Goal: Task Accomplishment & Management: Complete application form

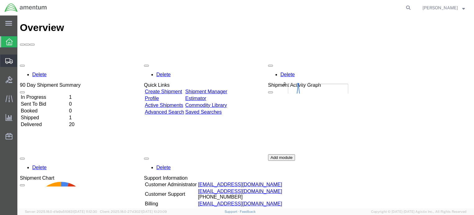
click at [9, 58] on icon at bounding box center [8, 61] width 7 height 6
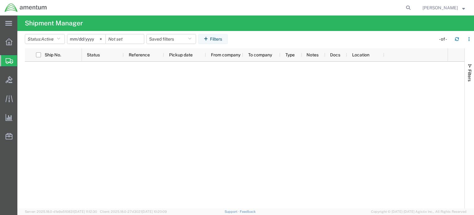
click at [0, 0] on span "Create Shipment" at bounding box center [0, 0] width 0 height 0
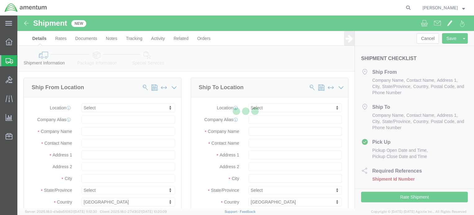
select select
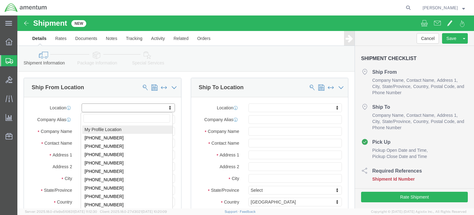
click body "Shipment New Details Rates Documents Notes Tracking Activity Related Orders Can…"
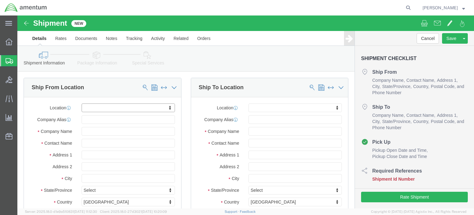
click body "Shipment New Details Rates Documents Notes Tracking Activity Related Orders Can…"
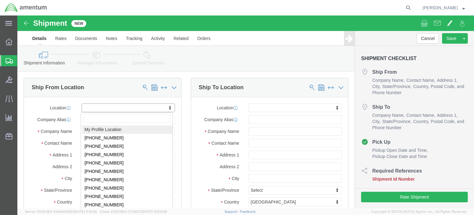
click body "Shipment New Details Rates Documents Notes Tracking Activity Related Orders Can…"
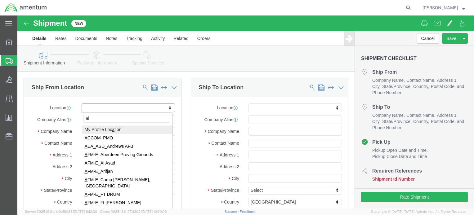
type input "ala"
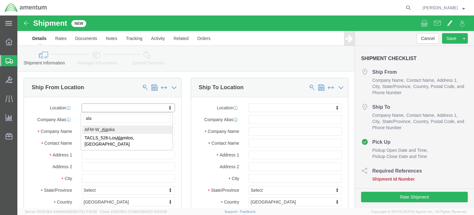
select select "59333"
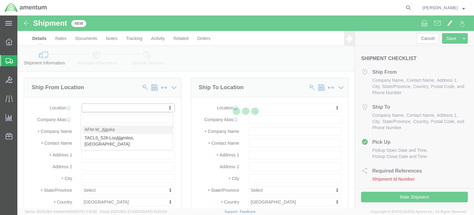
select select "AK"
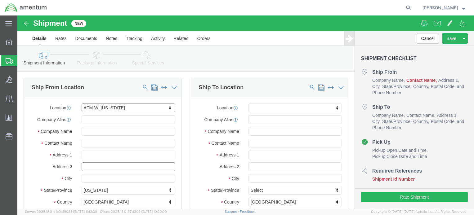
click input "text"
type input "Hanger 7, Rm 125"
drag, startPoint x: 86, startPoint y: 148, endPoint x: 123, endPoint y: 148, distance: 37.2
click input "text"
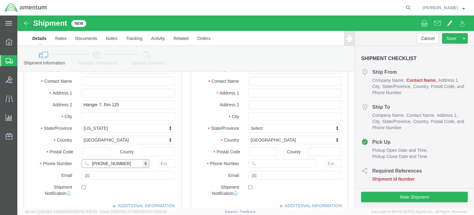
type input "[PHONE_NUMBER]"
click input "text"
type input "[PERSON_NAME][EMAIL_ADDRESS][DOMAIN_NAME]"
